Goal: Transaction & Acquisition: Purchase product/service

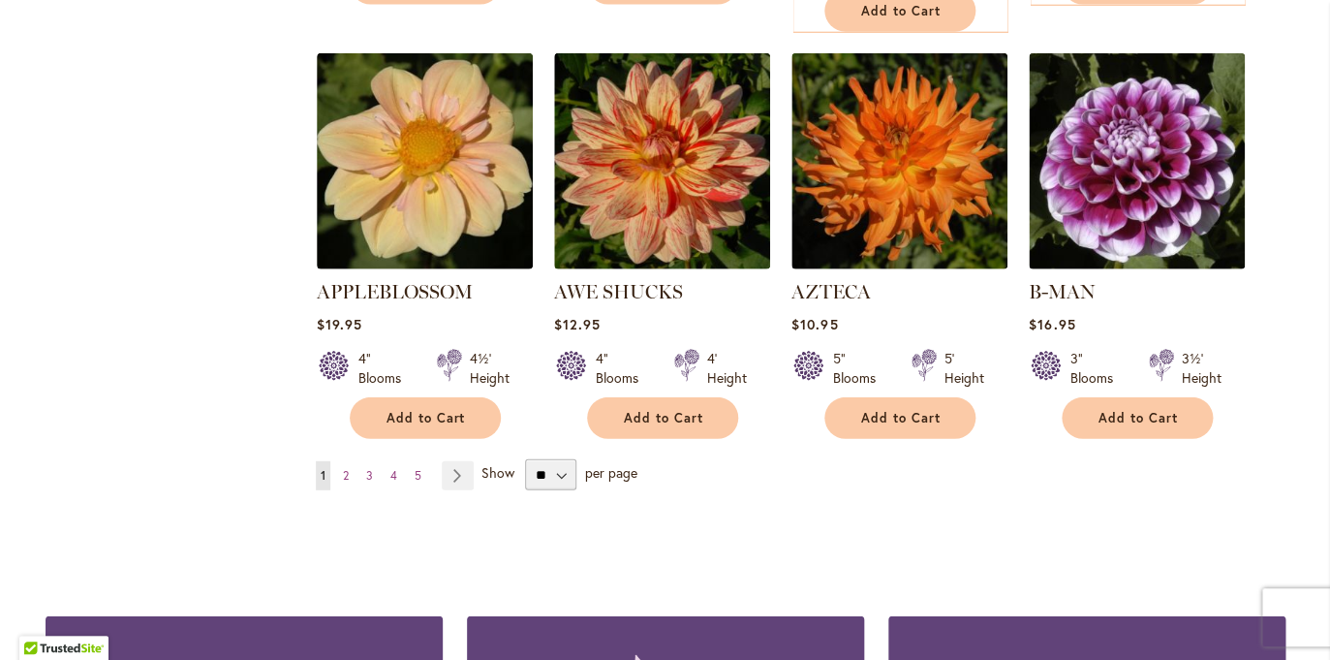
scroll to position [1640, 0]
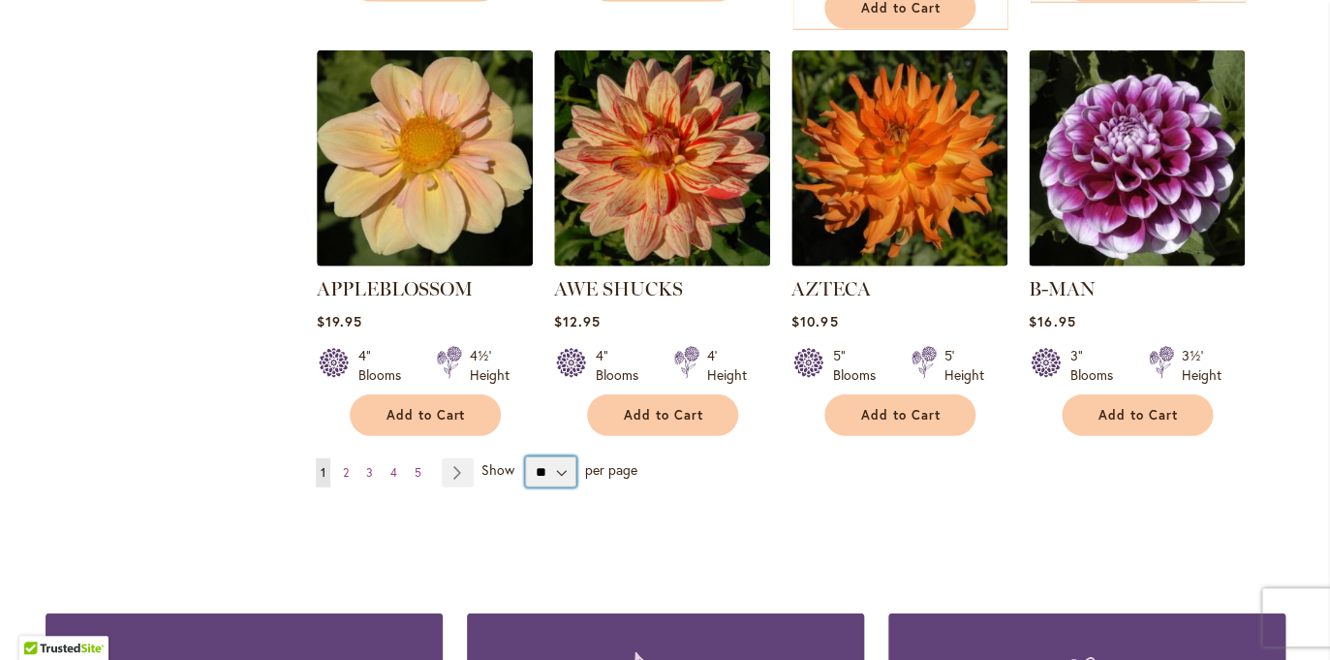
select select "**"
click option "**" at bounding box center [0, 0] width 0 height 0
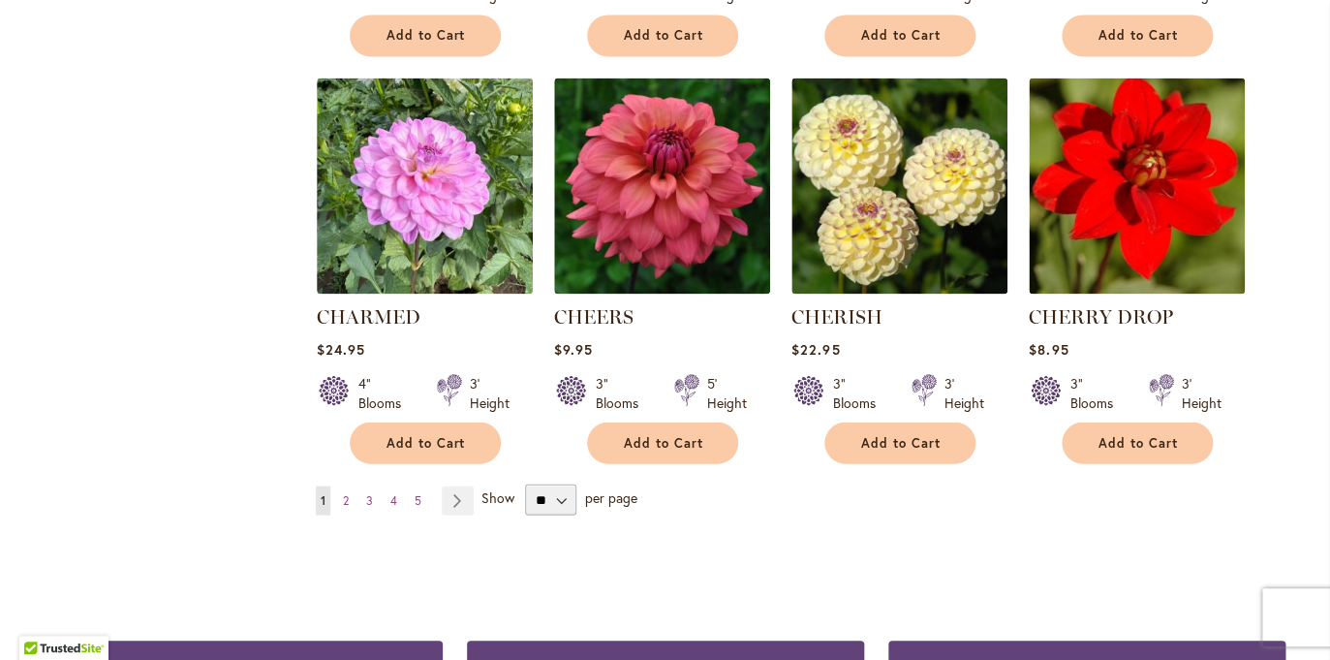
scroll to position [6558, 0]
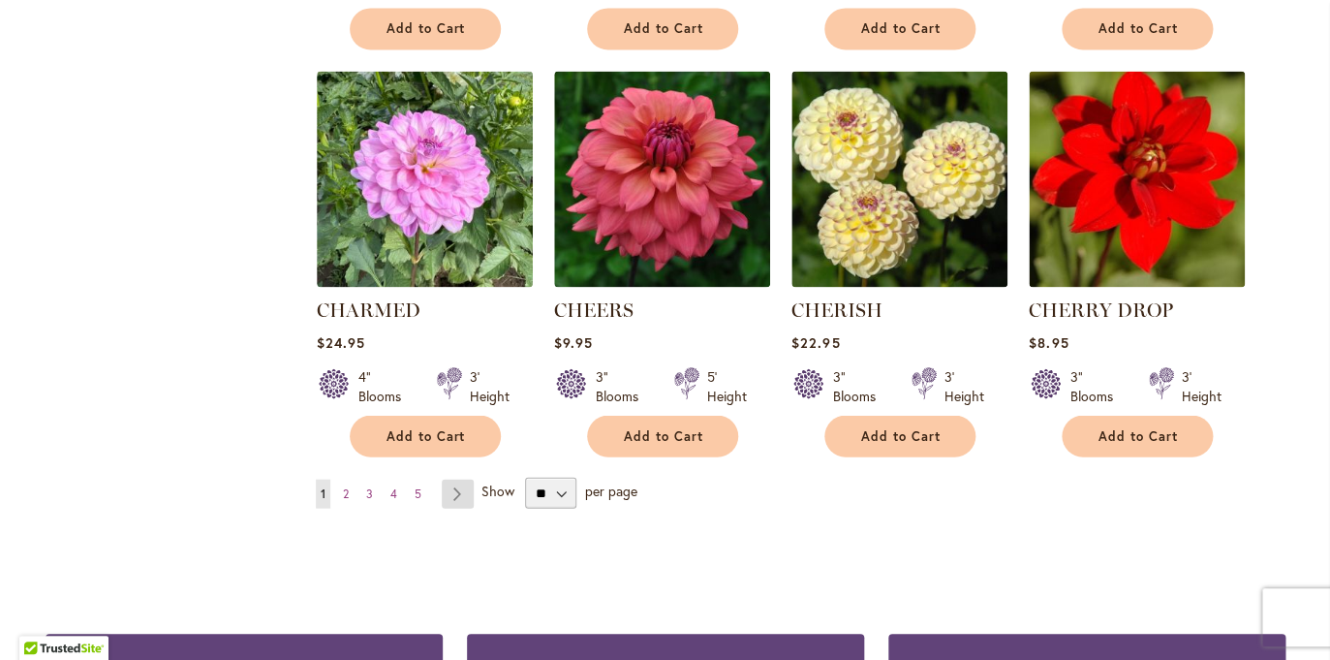
click at [456, 479] on link "Page Next" at bounding box center [458, 493] width 32 height 29
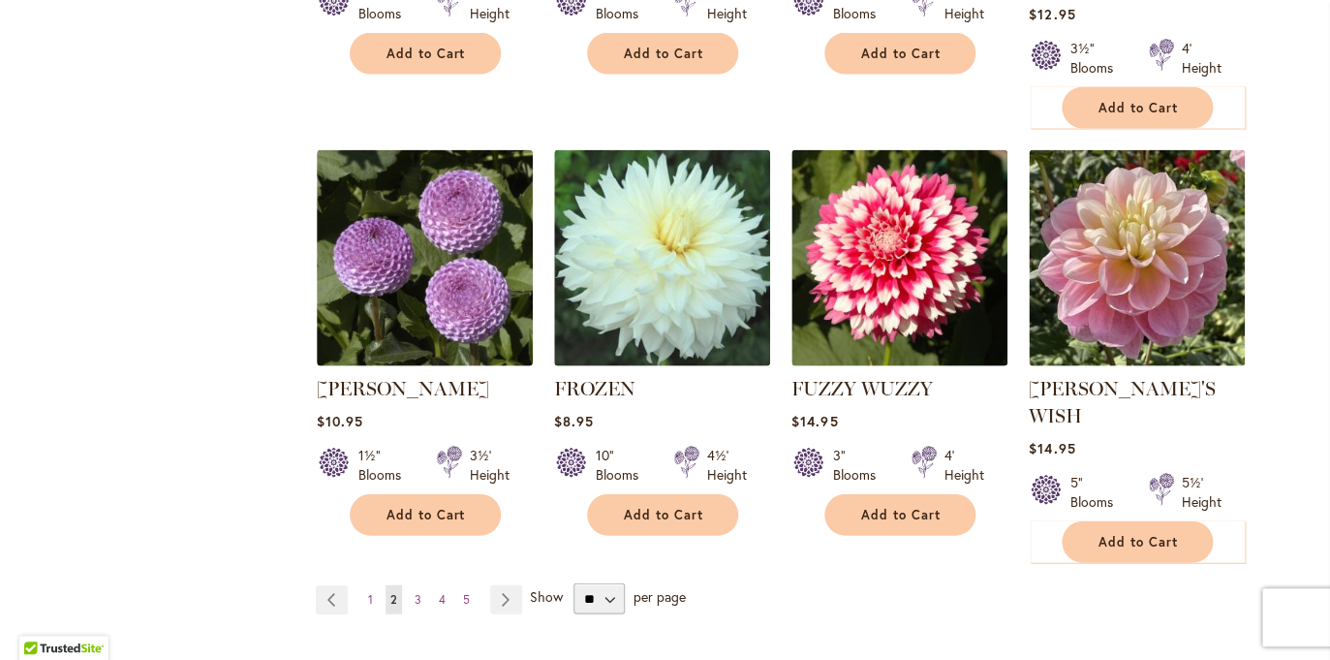
scroll to position [6681, 0]
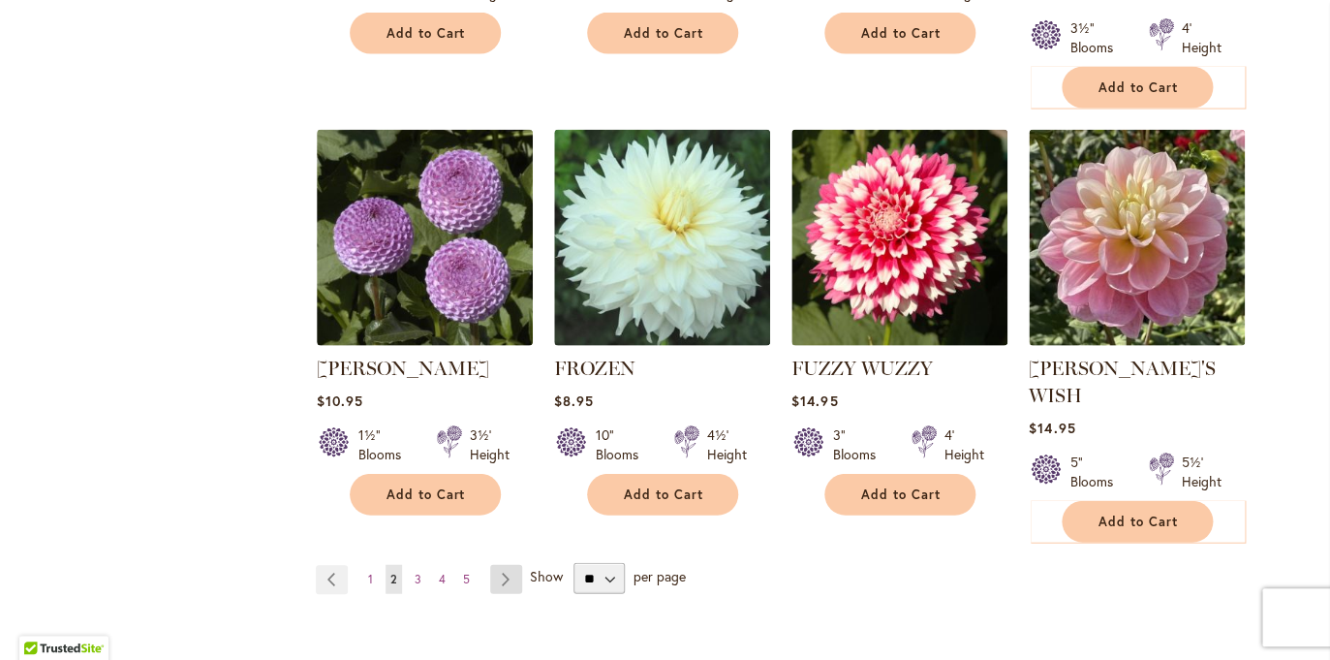
click at [504, 565] on link "Page Next" at bounding box center [506, 579] width 32 height 29
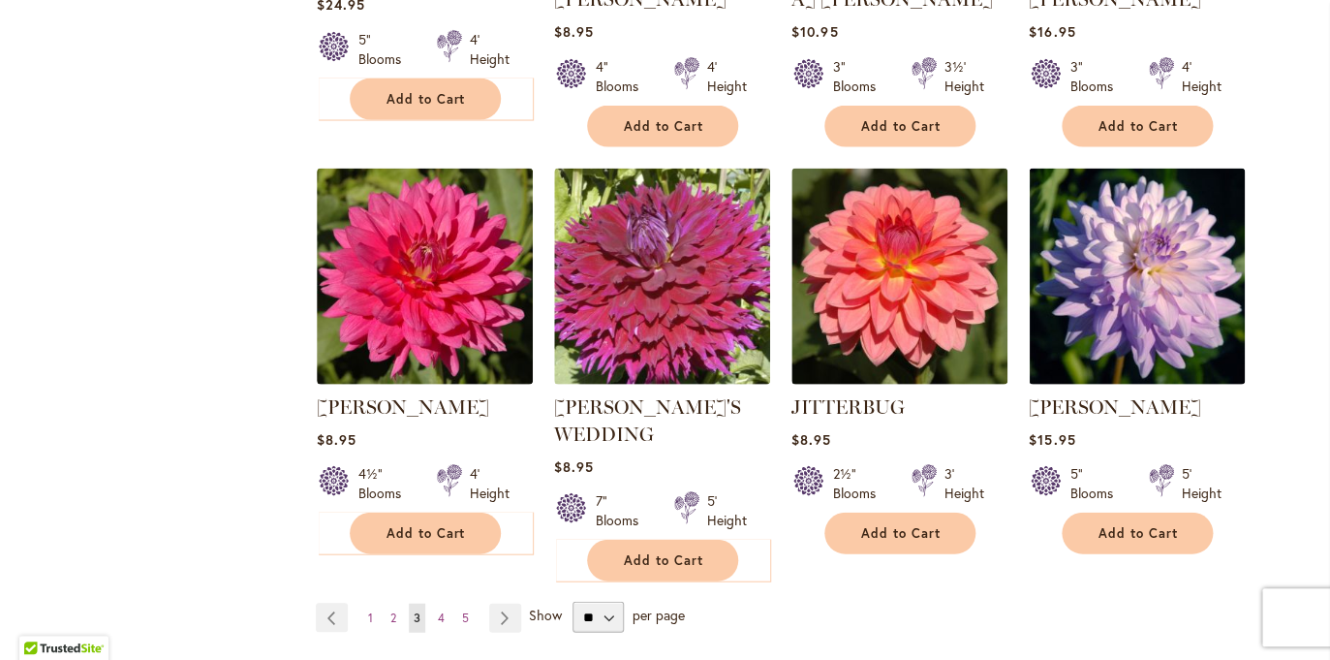
scroll to position [6610, 0]
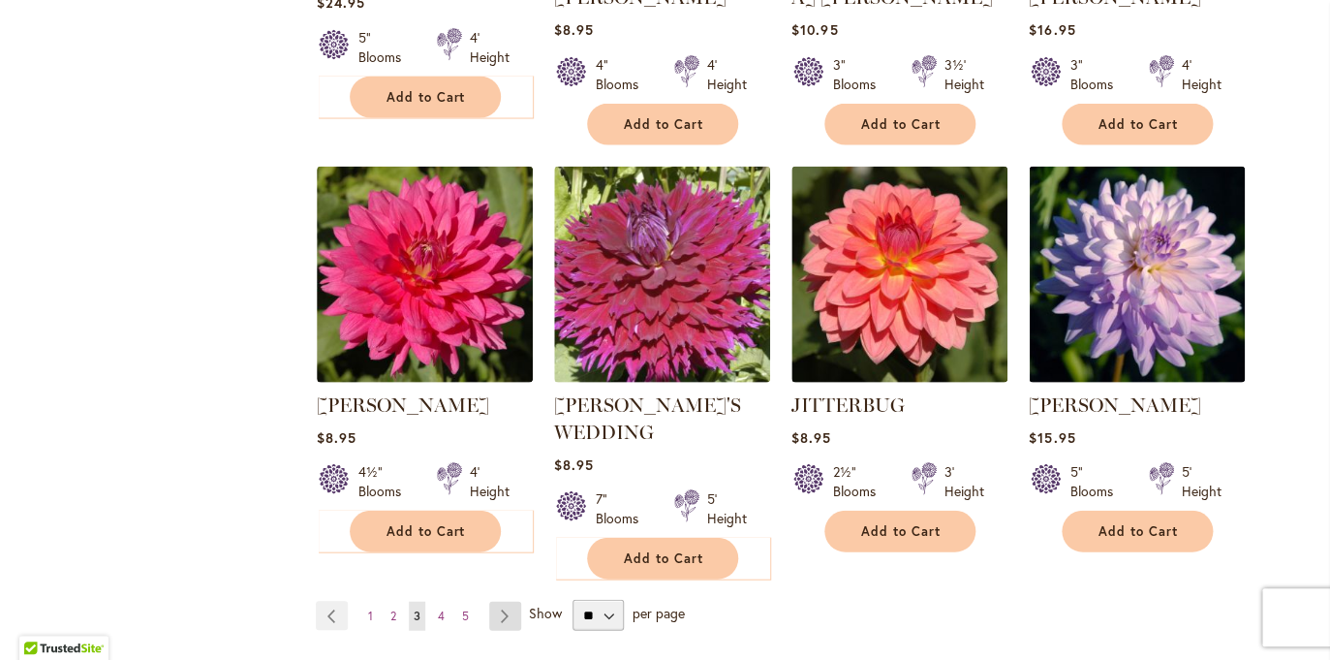
click at [505, 601] on link "Page Next" at bounding box center [505, 615] width 32 height 29
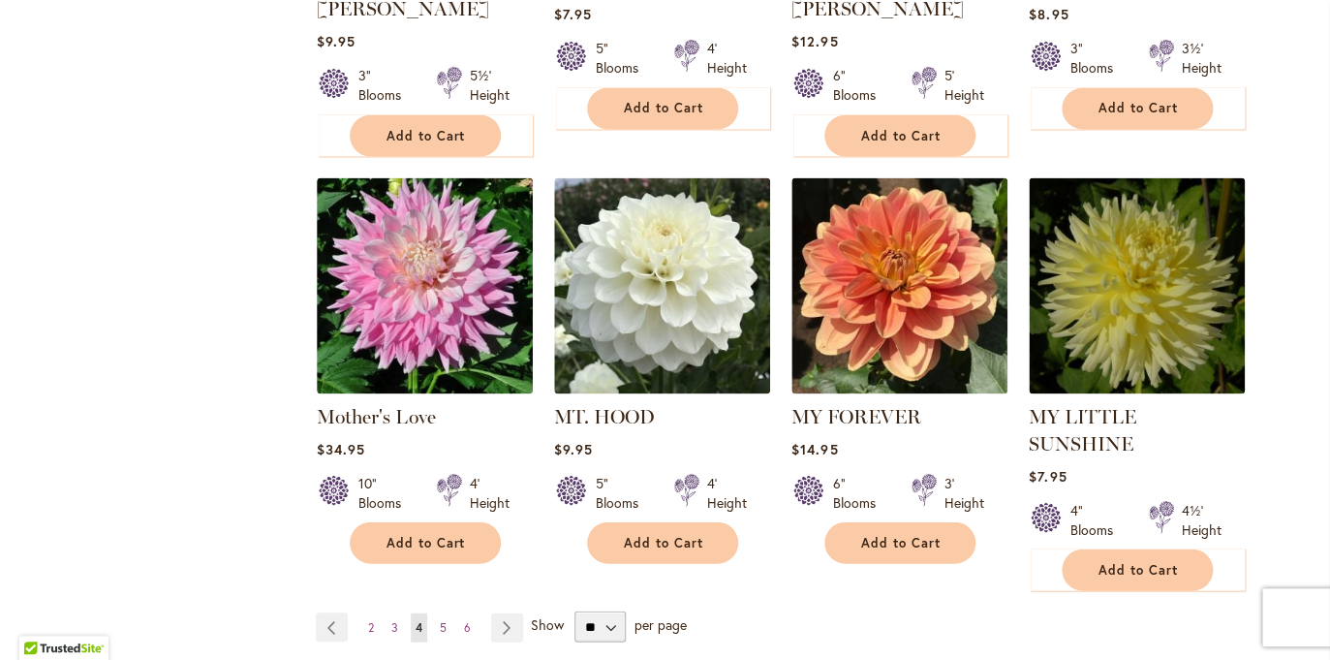
scroll to position [6536, 0]
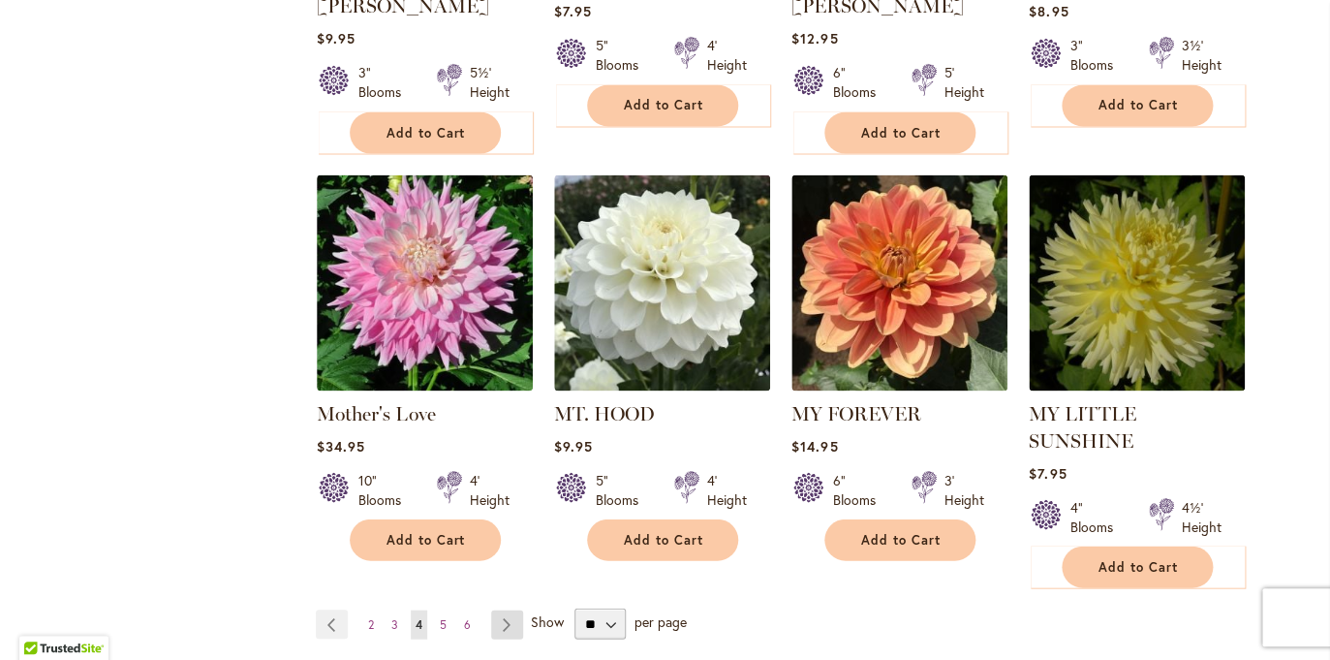
click at [506, 609] on link "Page Next" at bounding box center [507, 623] width 32 height 29
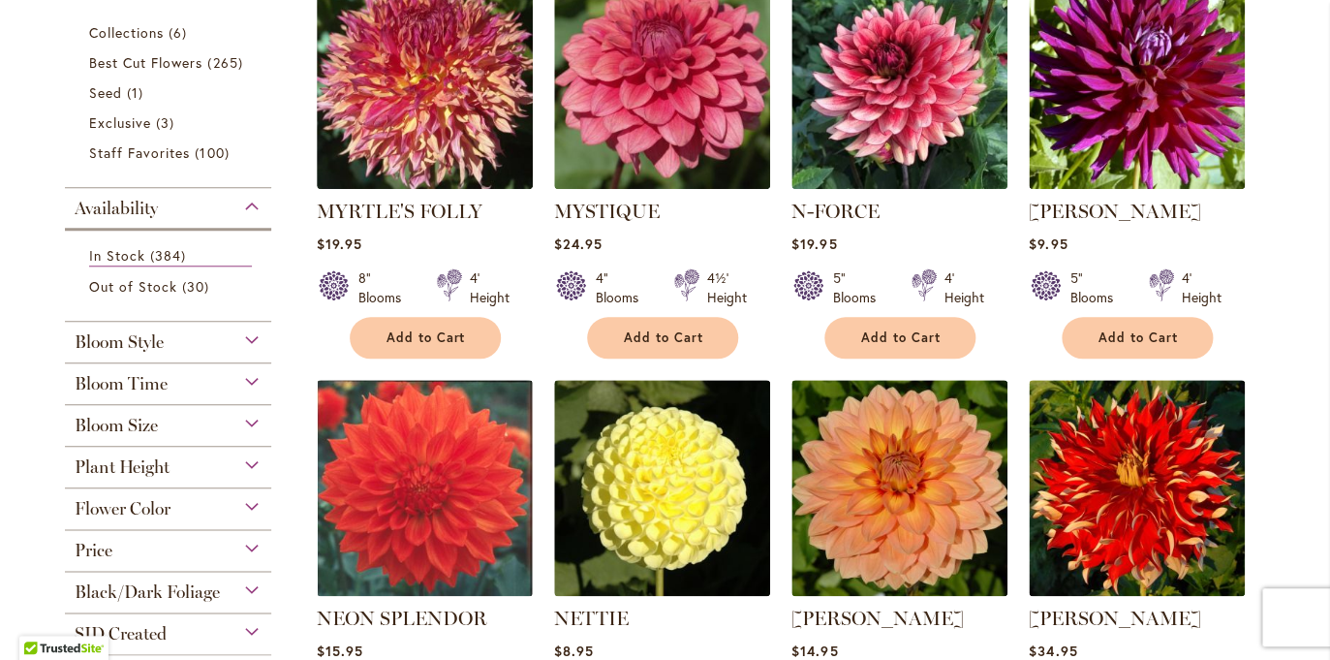
scroll to position [492, 0]
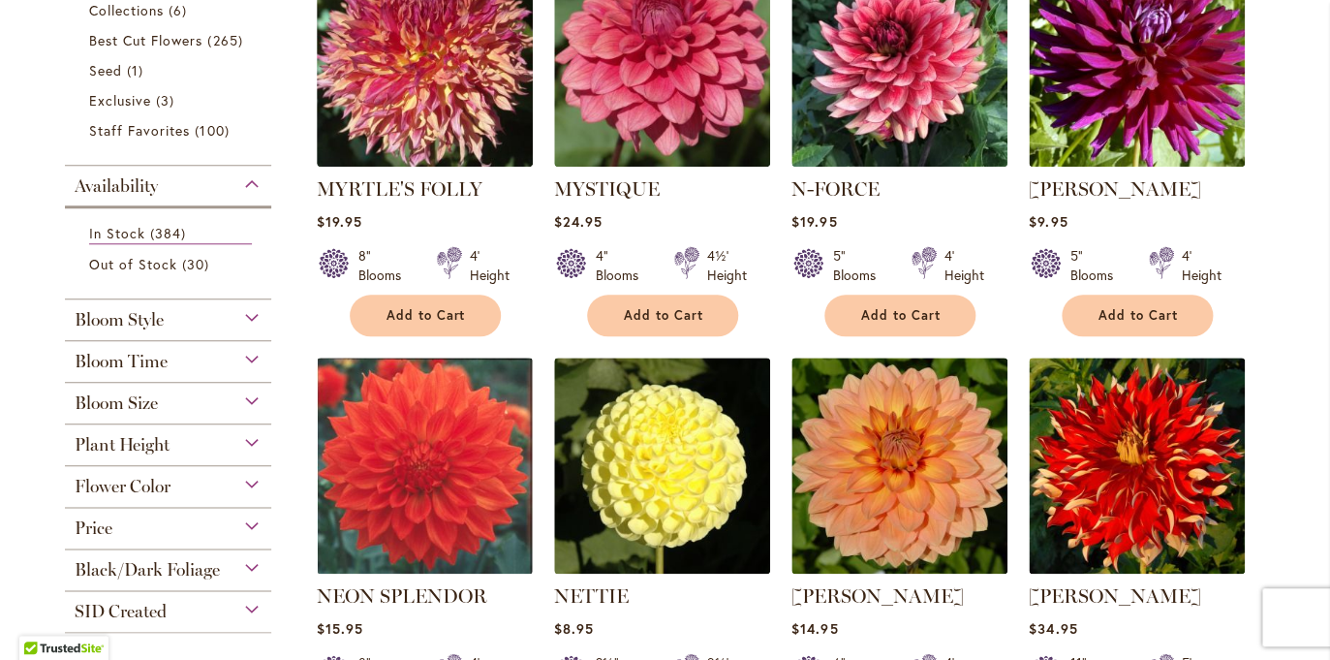
click at [253, 487] on div "Flower Color" at bounding box center [168, 481] width 207 height 31
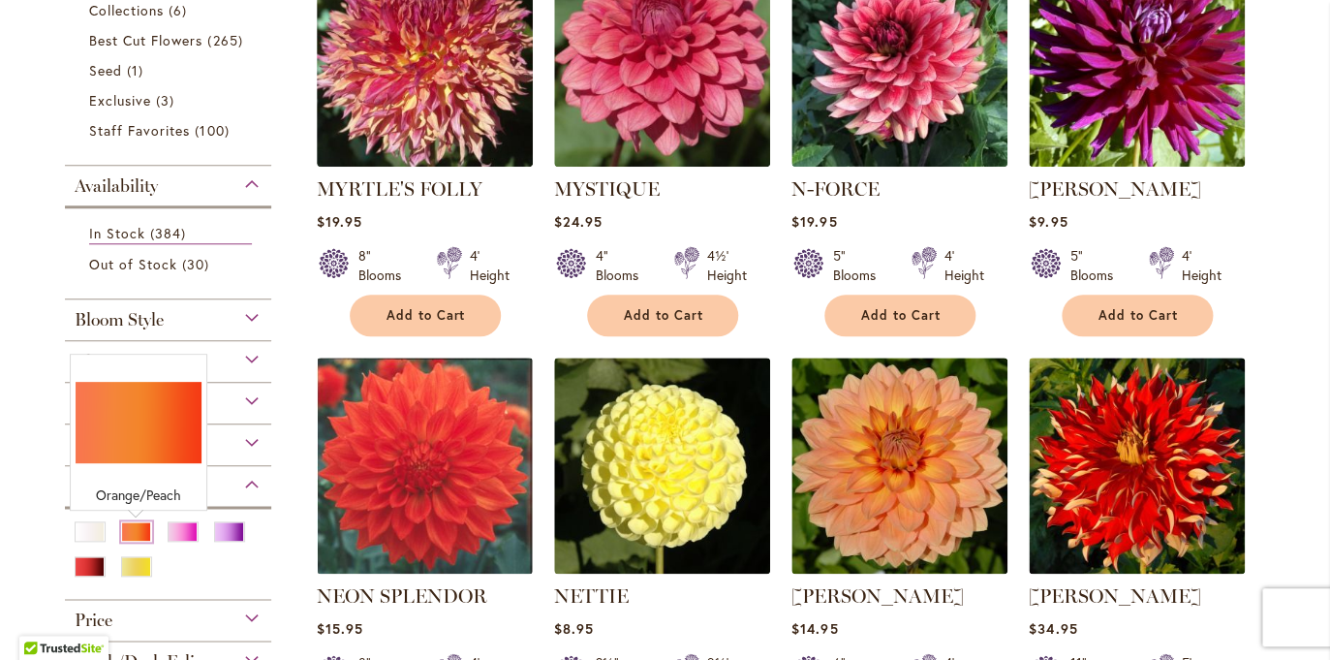
click at [132, 538] on div "Orange/Peach" at bounding box center [136, 531] width 31 height 20
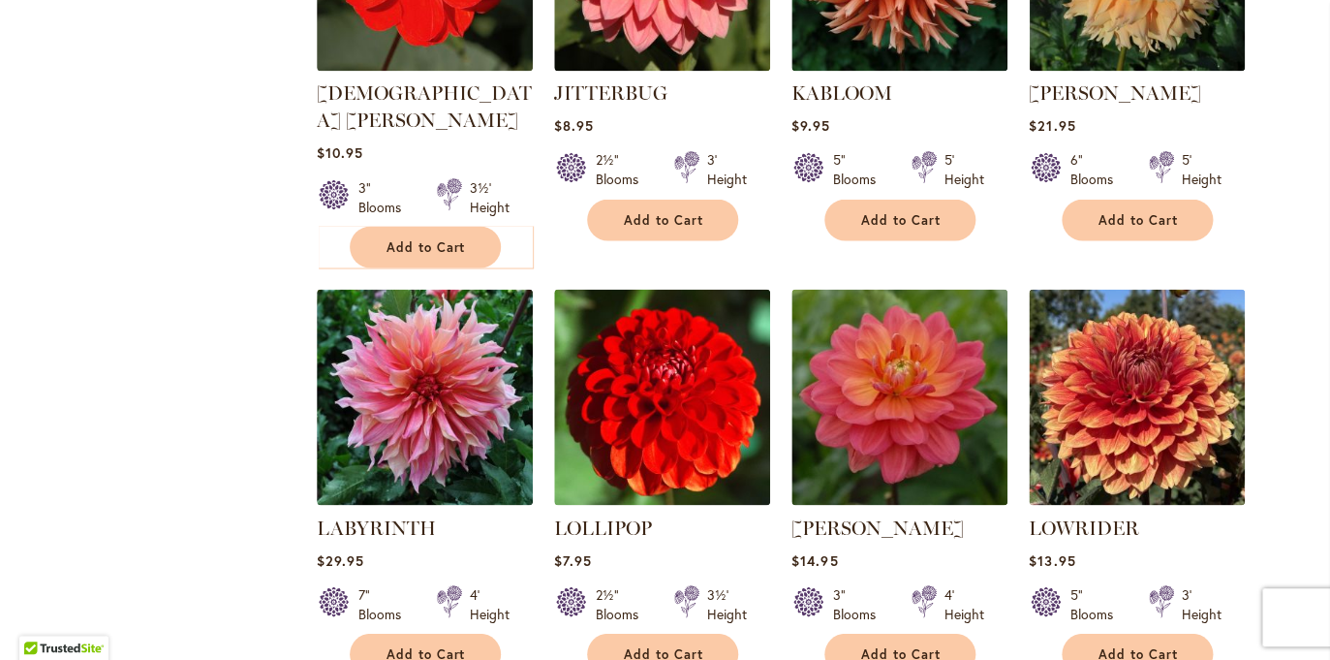
scroll to position [6462, 0]
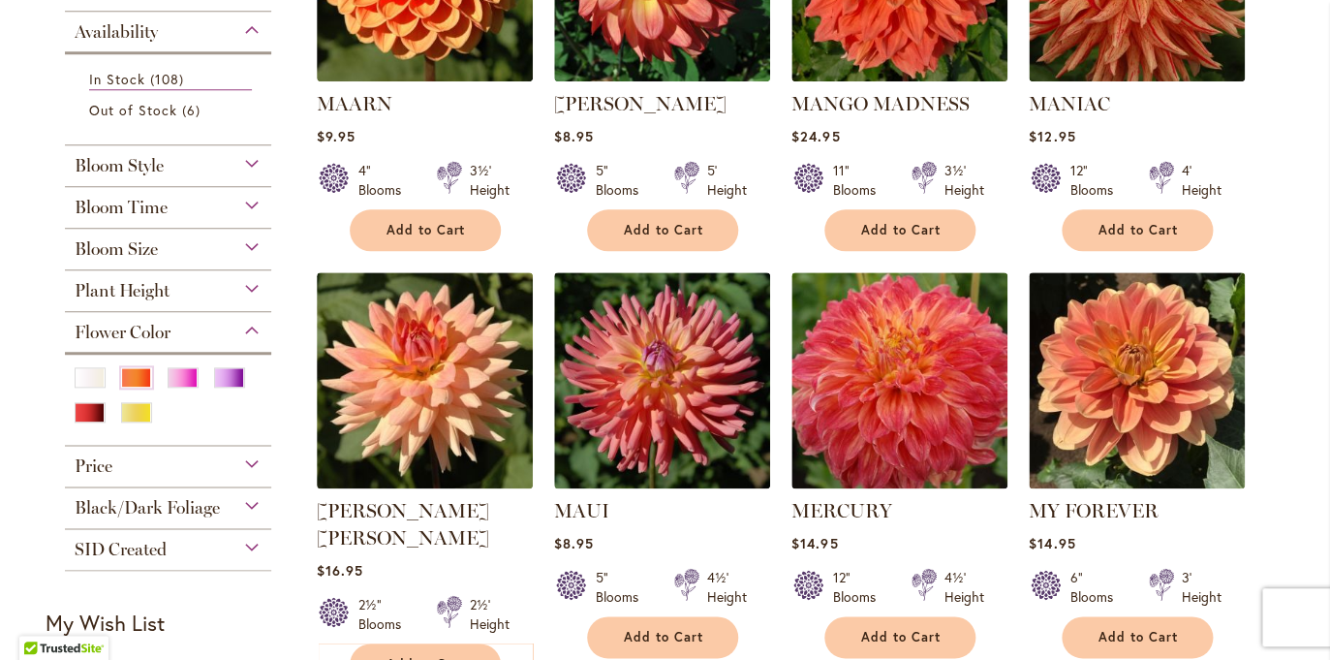
scroll to position [588, 0]
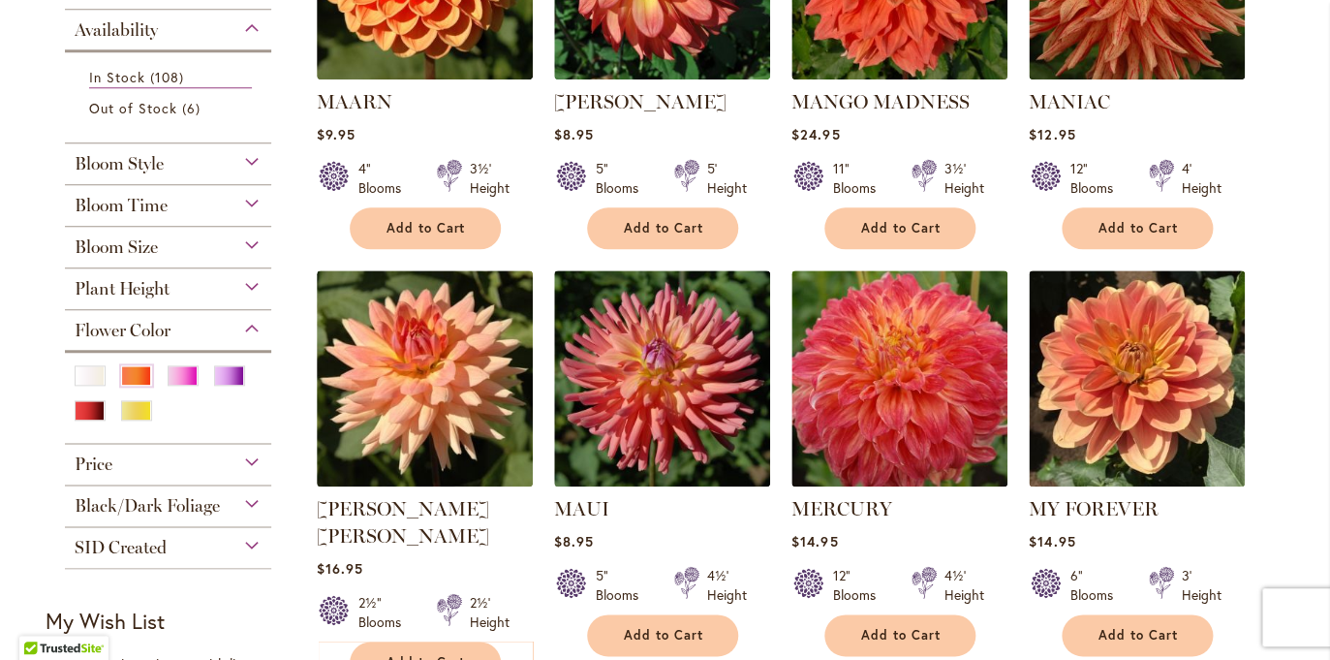
click at [253, 329] on div "Flower Color" at bounding box center [168, 325] width 207 height 31
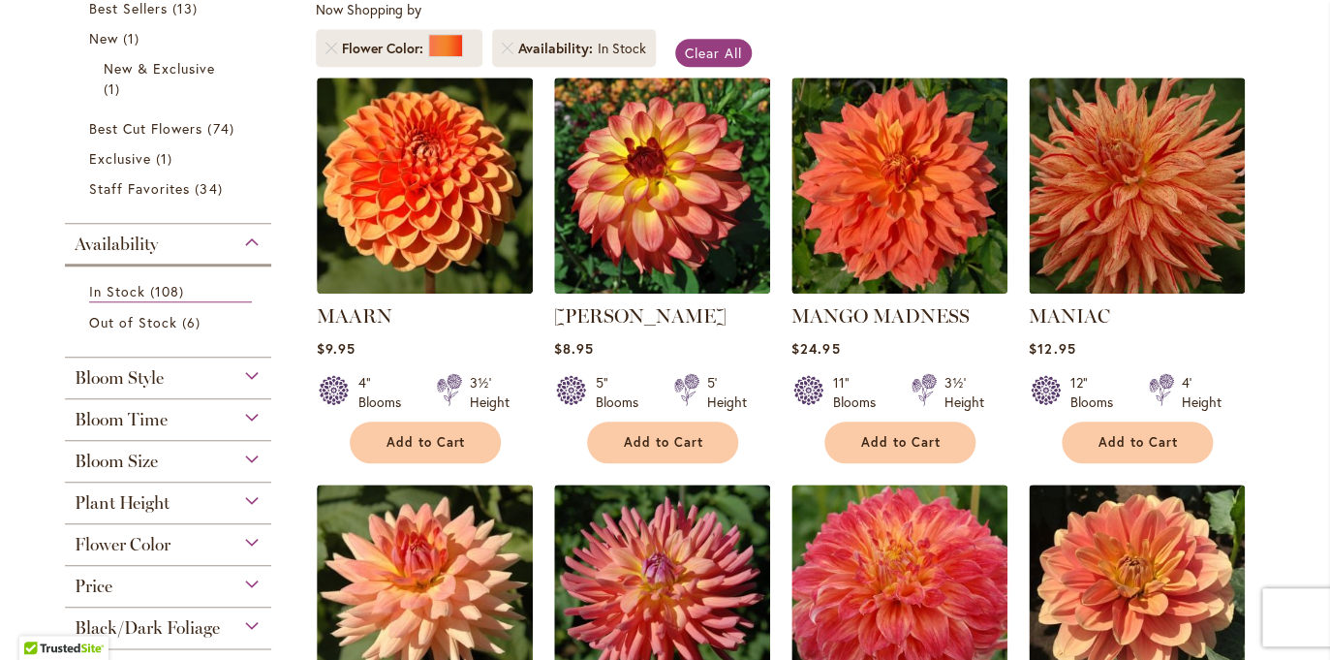
scroll to position [0, 0]
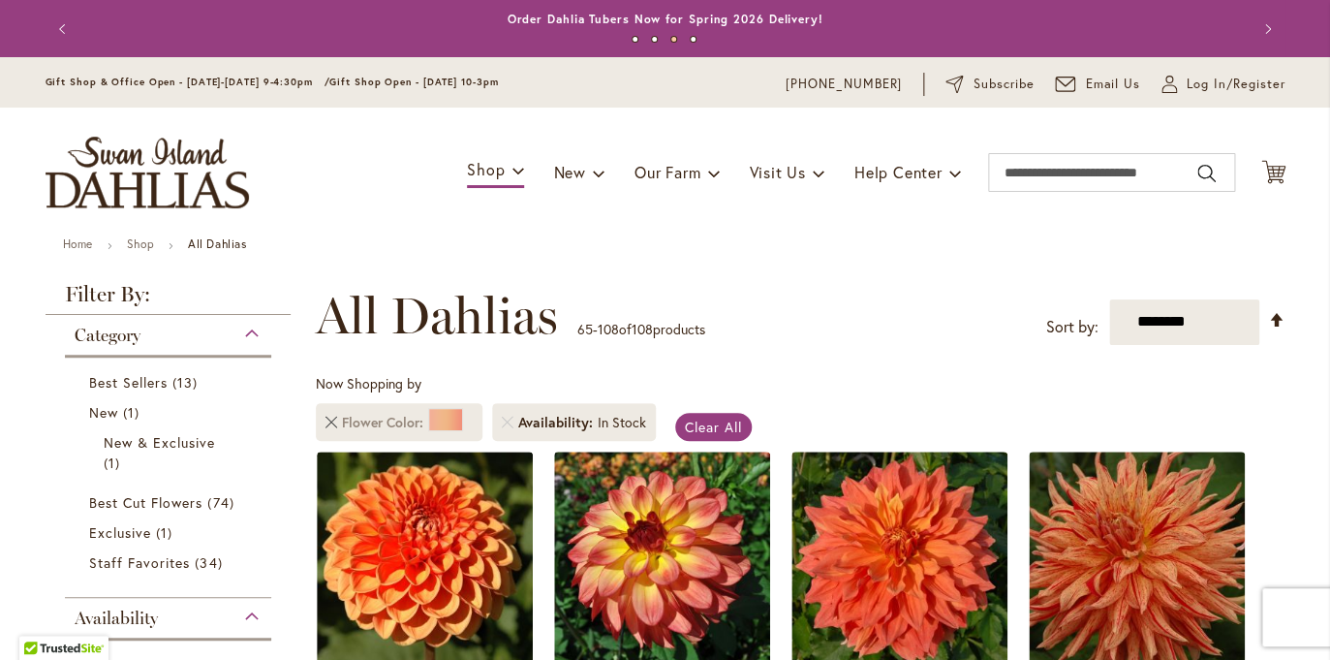
click at [328, 422] on link "Remove Flower Color Orange/Peach" at bounding box center [332, 423] width 12 height 12
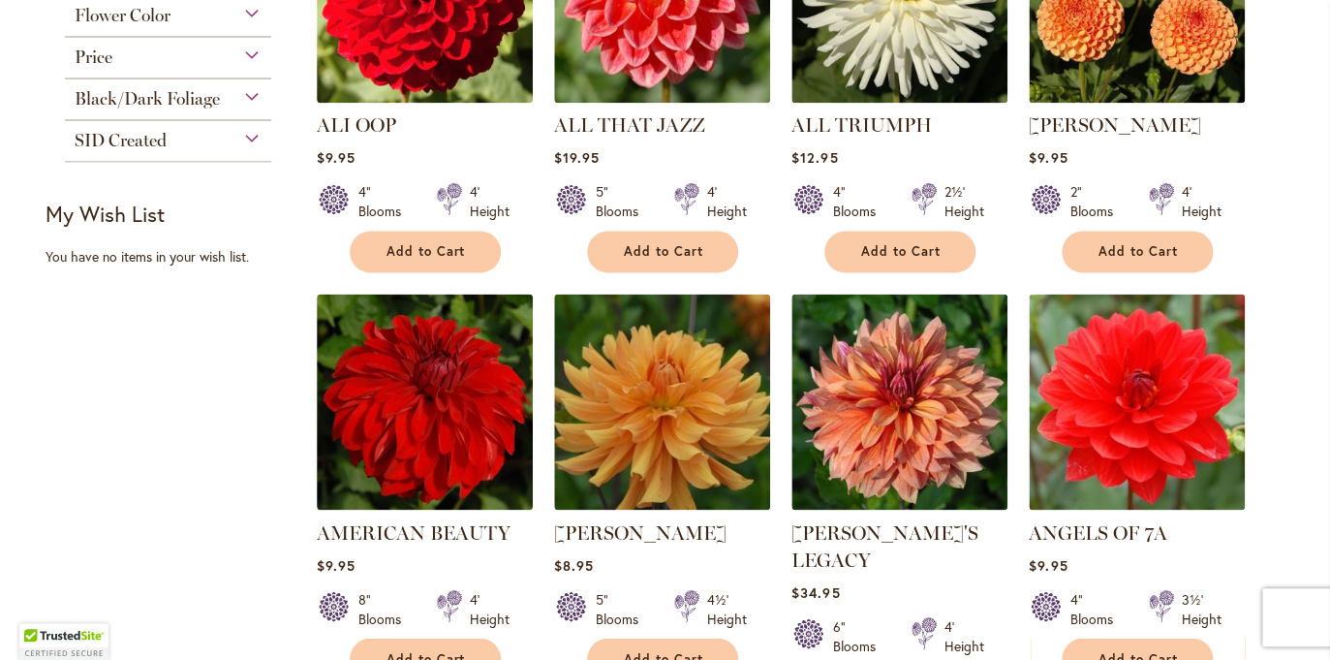
scroll to position [1003, 0]
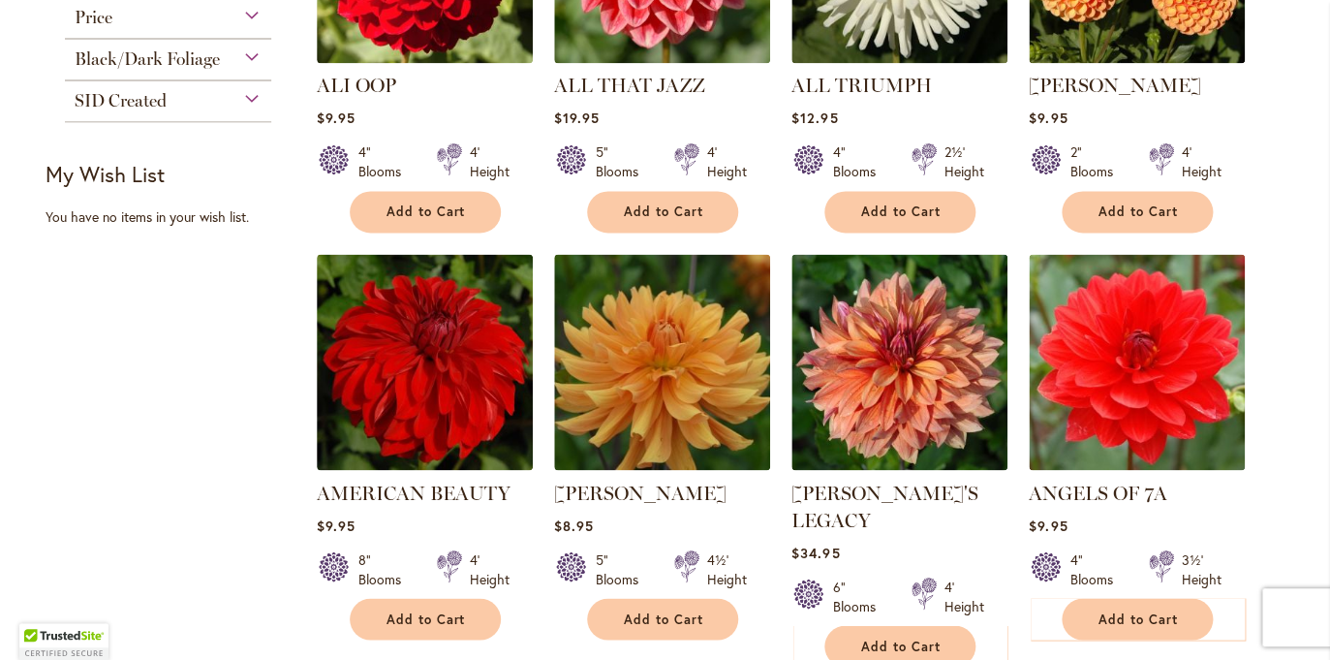
click at [254, 102] on div "SID Created" at bounding box center [168, 95] width 207 height 31
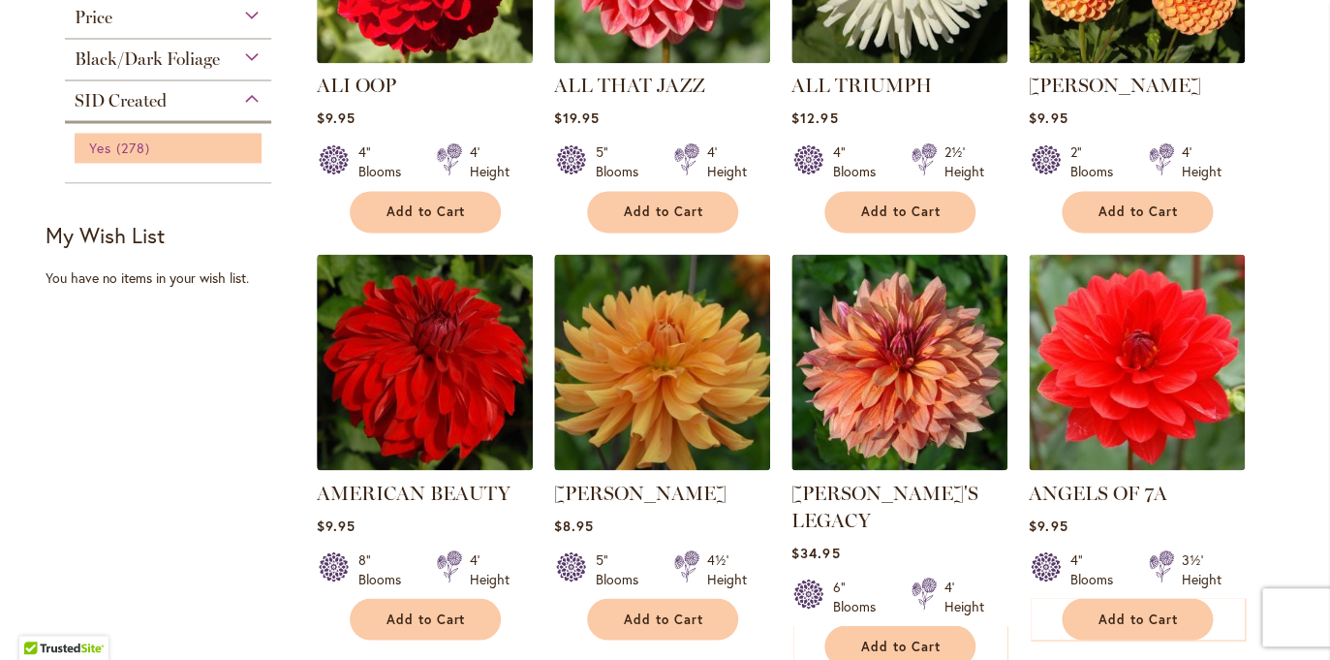
click at [138, 149] on span "278 items" at bounding box center [135, 148] width 39 height 20
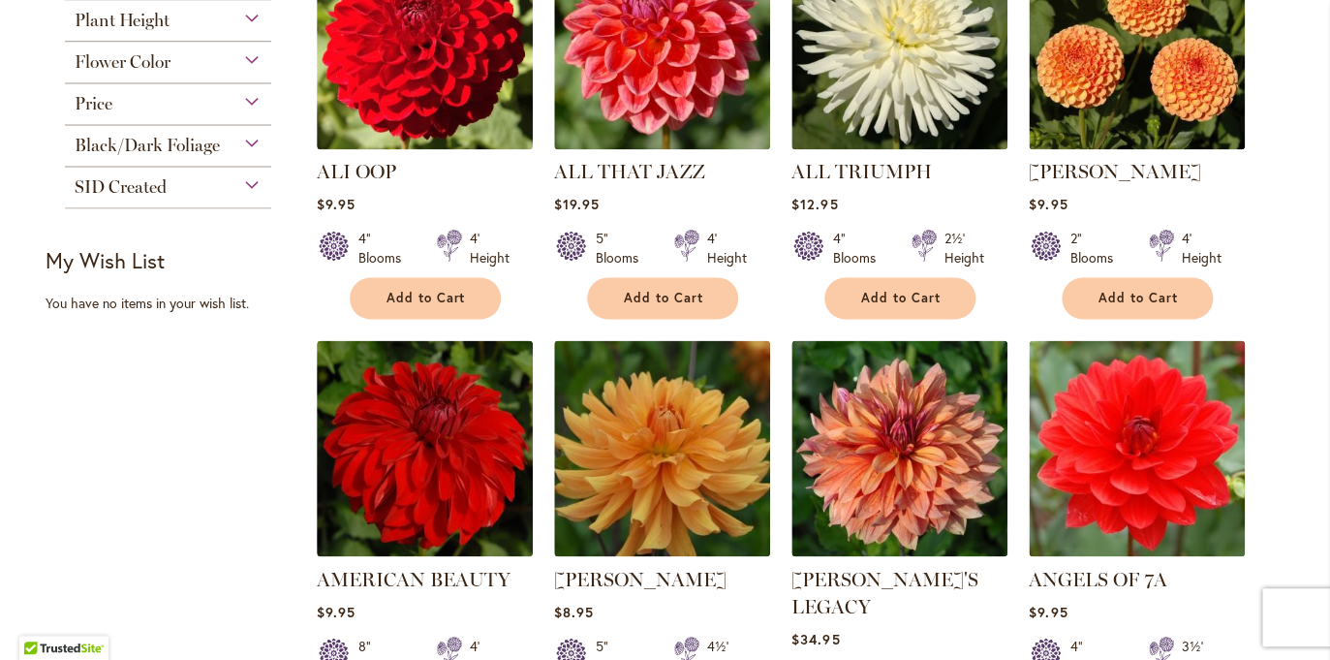
scroll to position [953, 0]
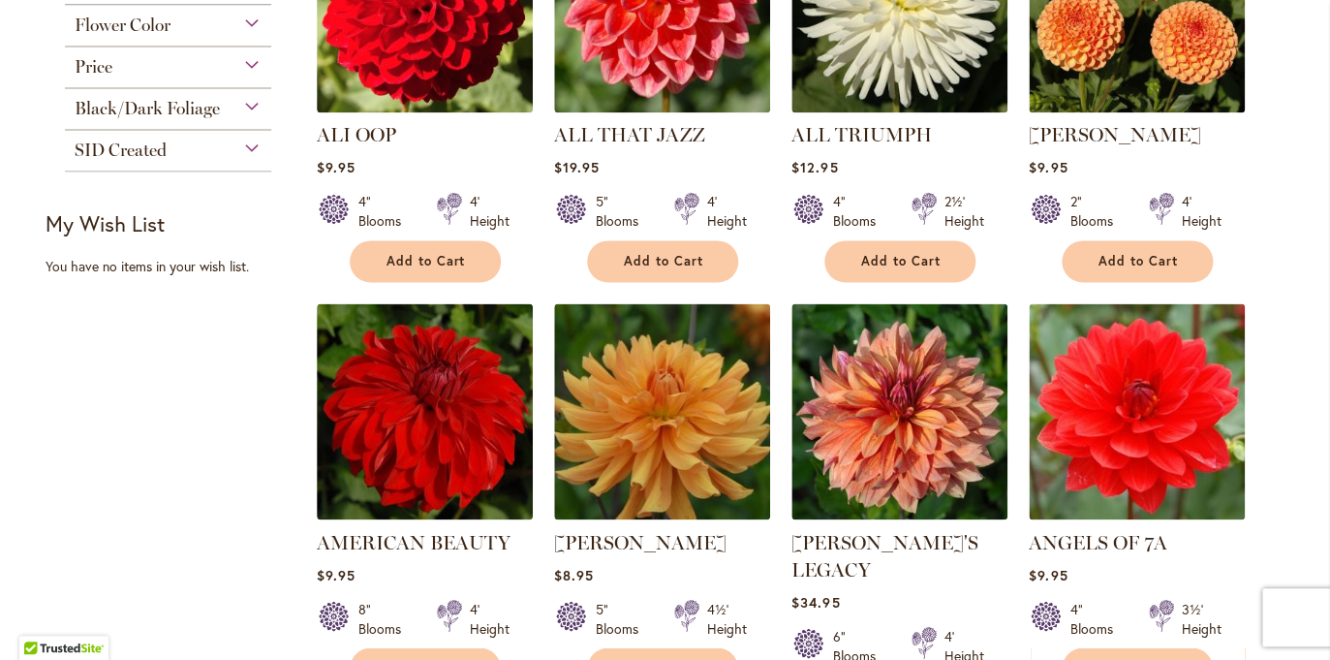
click at [211, 113] on span "Black/Dark Foliage" at bounding box center [147, 108] width 145 height 21
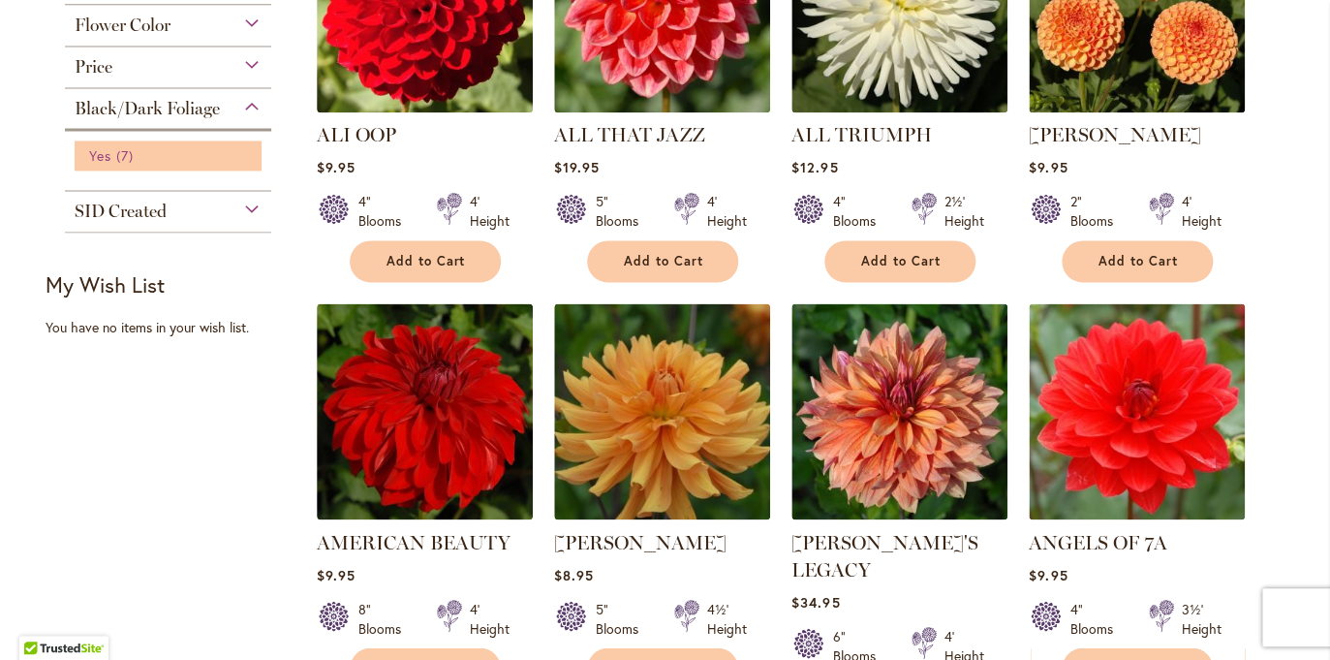
click at [117, 158] on span "7 items" at bounding box center [127, 155] width 22 height 20
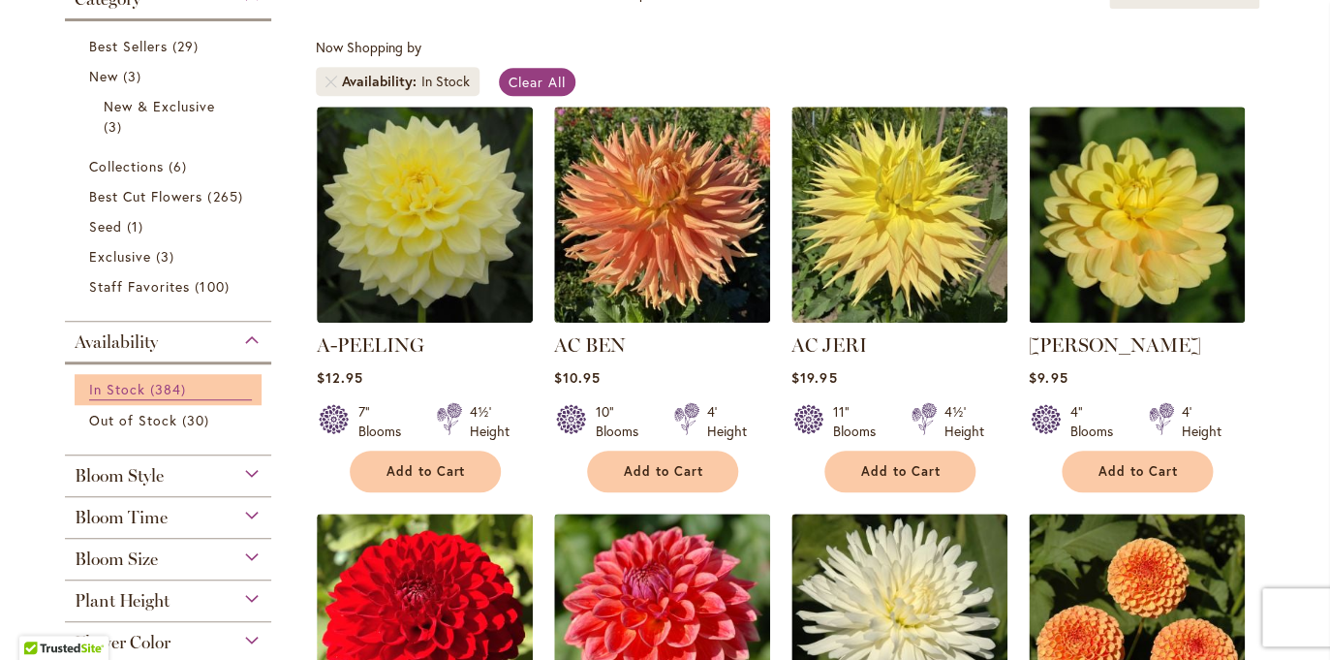
scroll to position [335, 0]
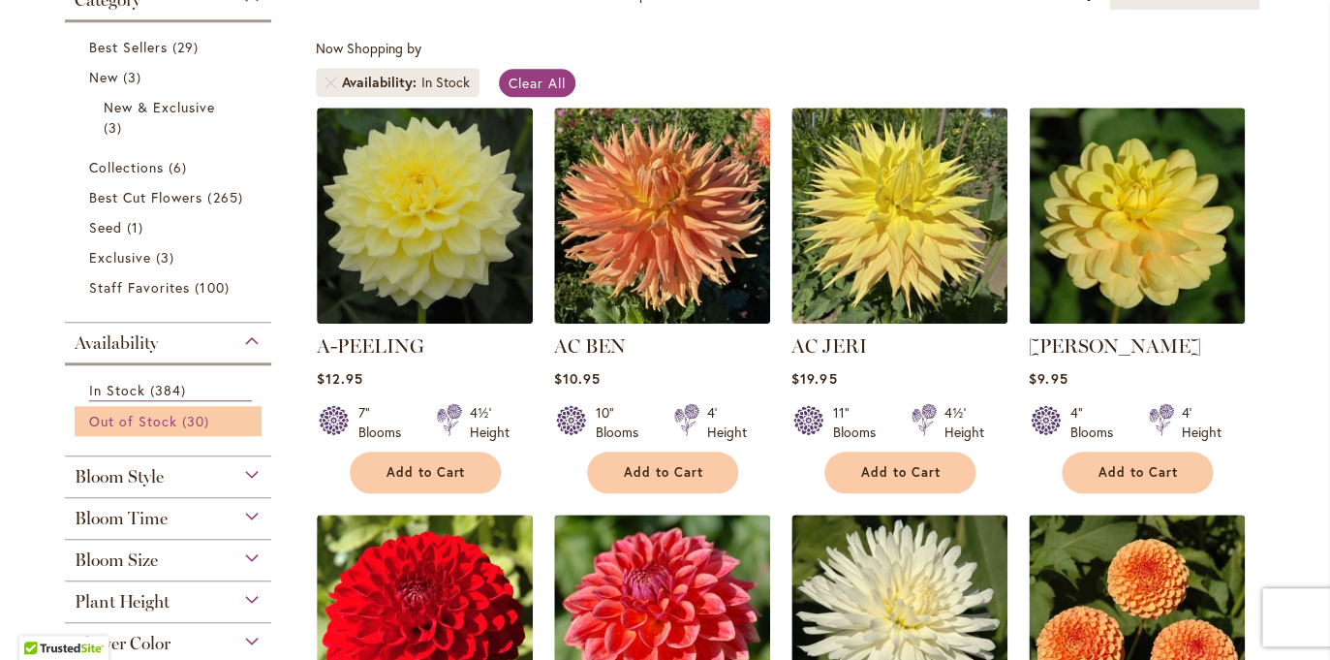
click at [199, 421] on span "30 items" at bounding box center [198, 421] width 32 height 20
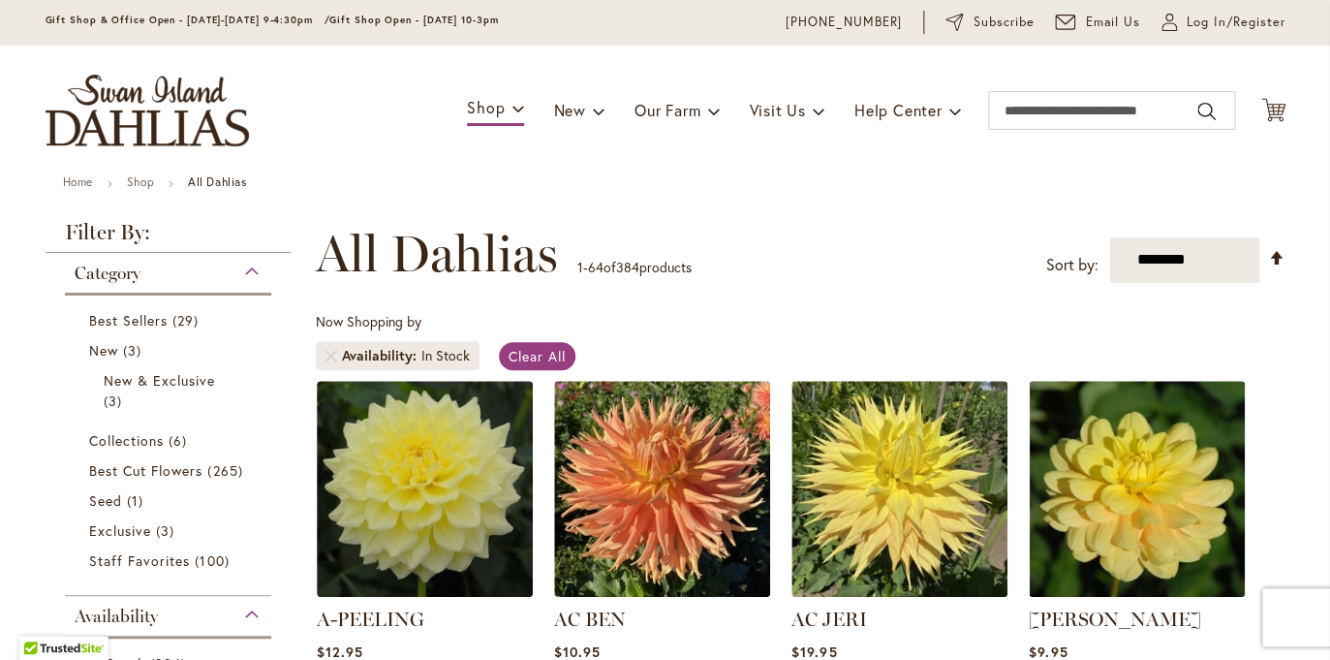
scroll to position [62, 0]
